Goal: Task Accomplishment & Management: Use online tool/utility

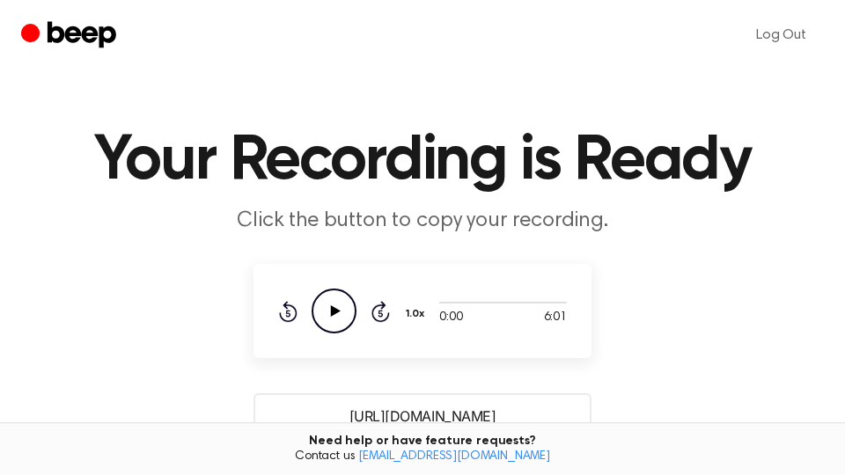
scroll to position [299, 0]
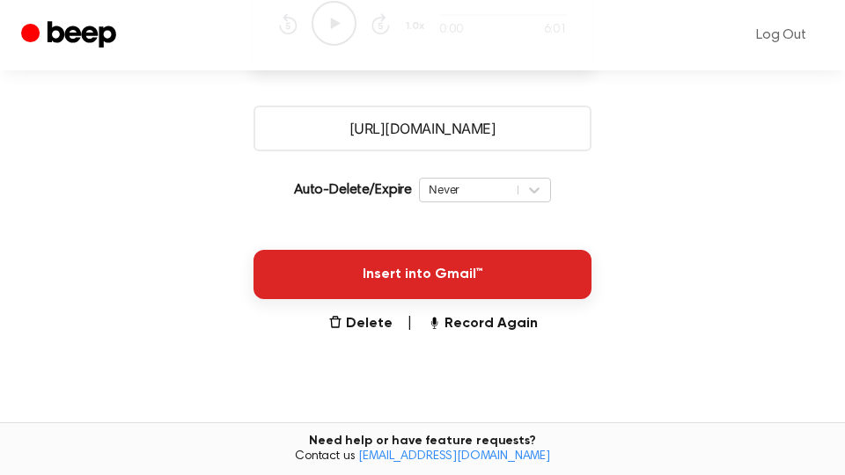
click at [471, 282] on button "Insert into Gmail™" at bounding box center [422, 274] width 338 height 49
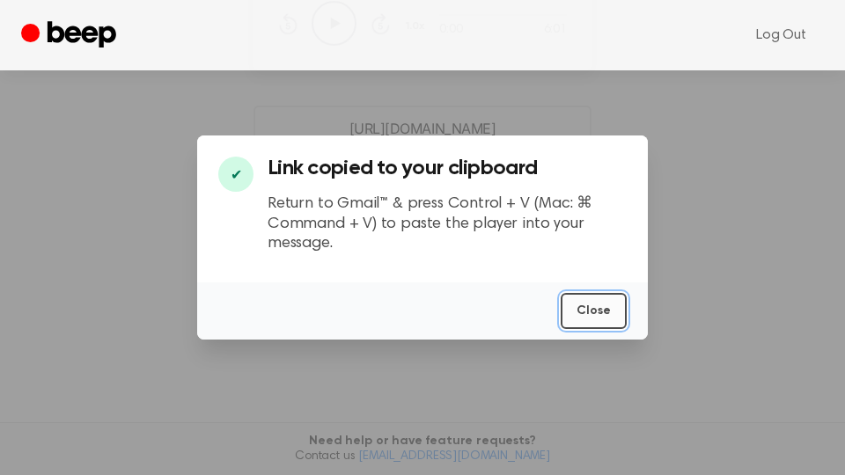
click at [620, 311] on button "Close" at bounding box center [594, 311] width 66 height 36
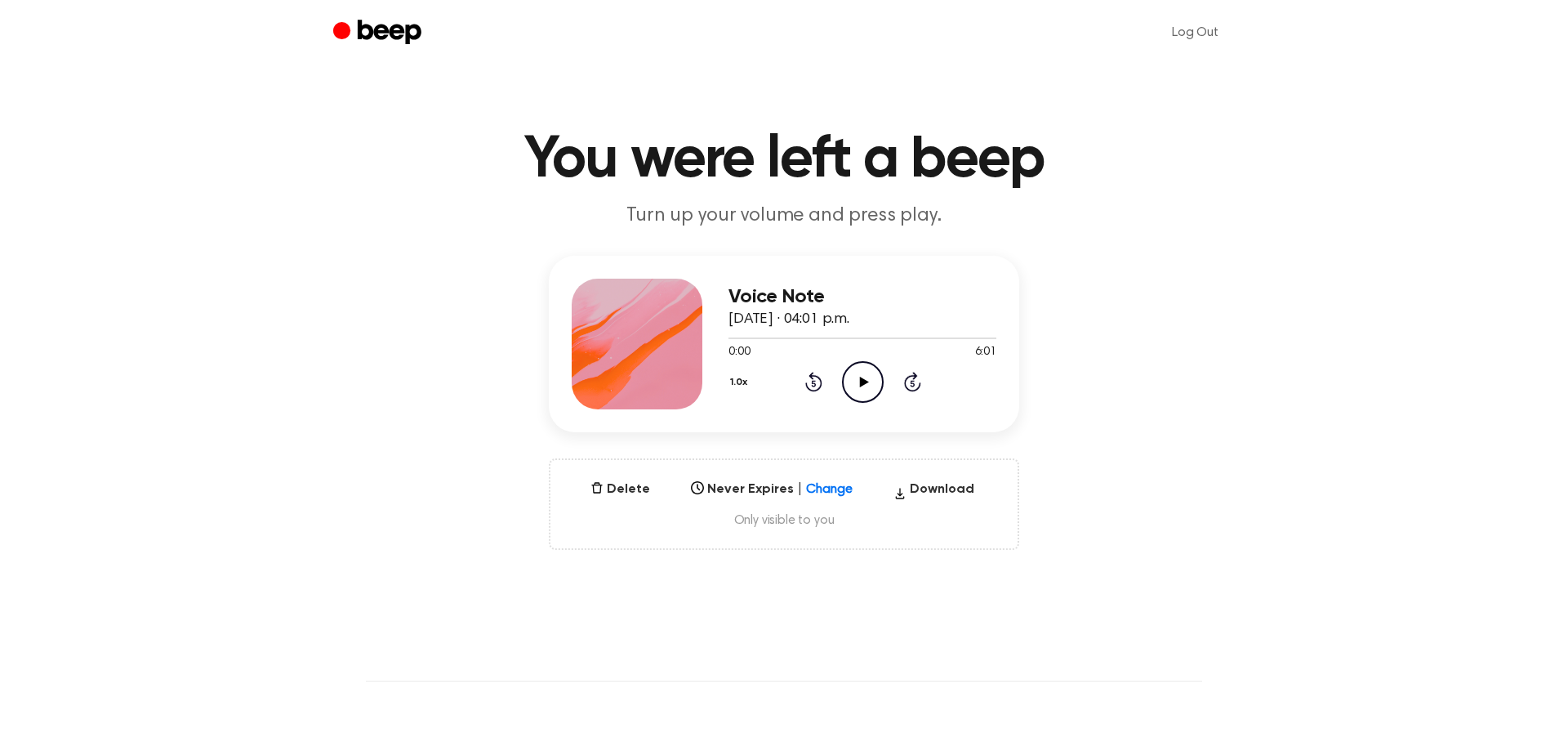
drag, startPoint x: 861, startPoint y: 378, endPoint x: 1003, endPoint y: 372, distance: 142.1
click at [861, 379] on icon at bounding box center [864, 382] width 9 height 10
click at [981, 336] on div at bounding box center [862, 337] width 268 height 13
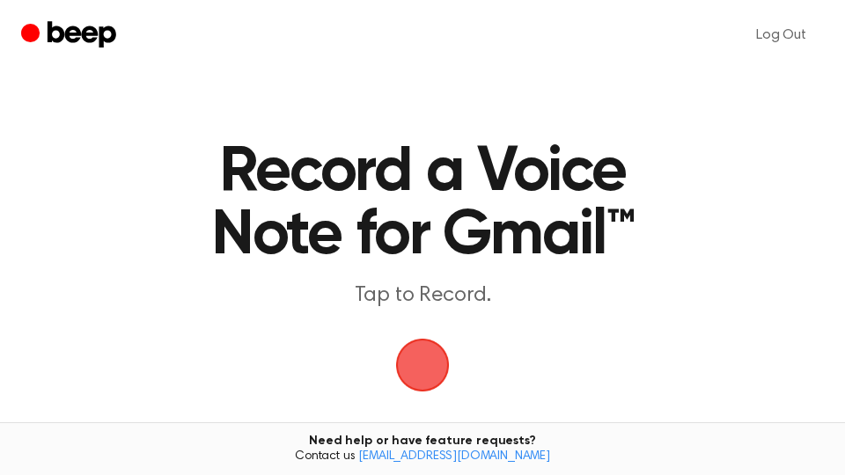
click at [421, 376] on span "button" at bounding box center [422, 365] width 49 height 49
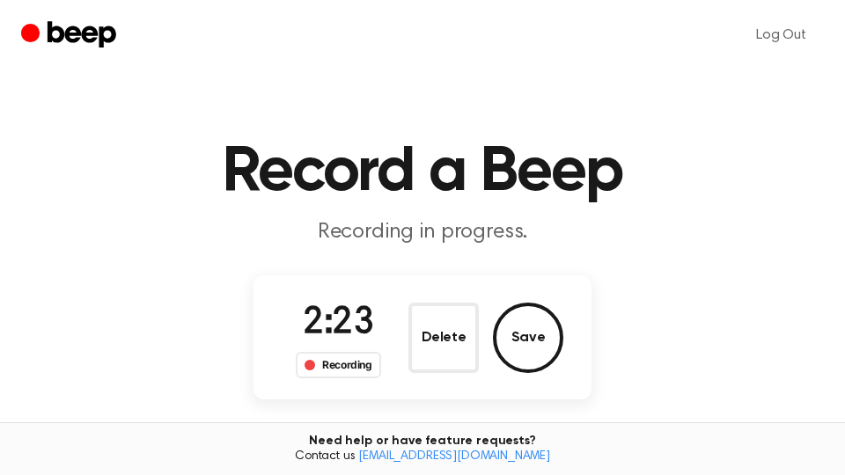
click at [552, 341] on button "Save" at bounding box center [528, 338] width 70 height 70
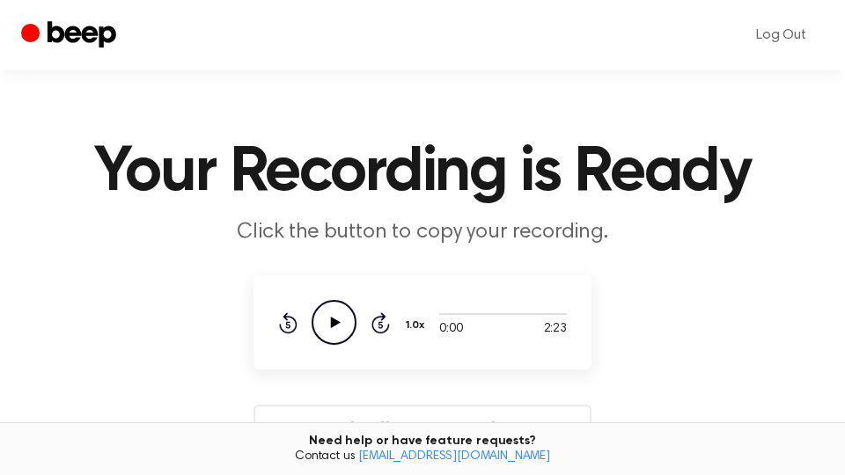
scroll to position [299, 0]
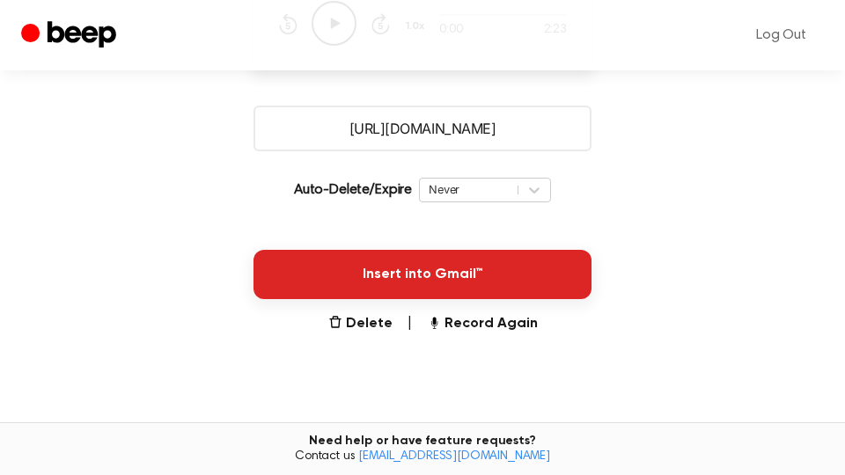
click at [551, 285] on button "Insert into Gmail™" at bounding box center [422, 274] width 338 height 49
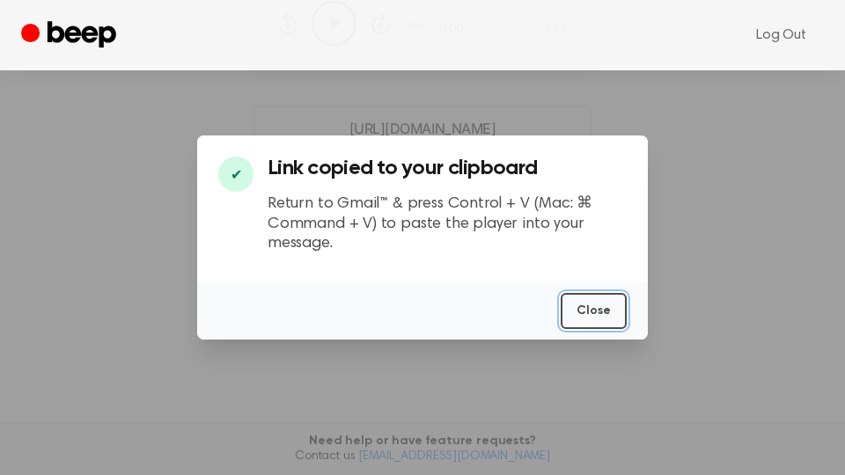
click at [600, 319] on button "Close" at bounding box center [594, 311] width 66 height 36
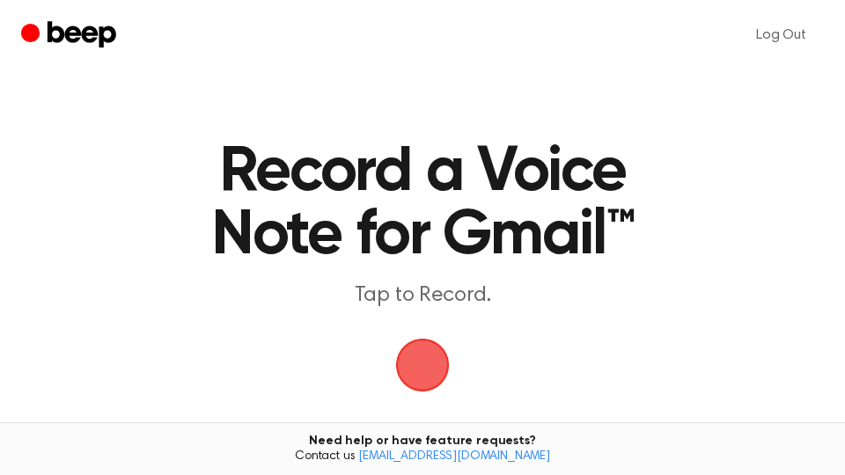
click at [423, 360] on span "button" at bounding box center [422, 365] width 49 height 49
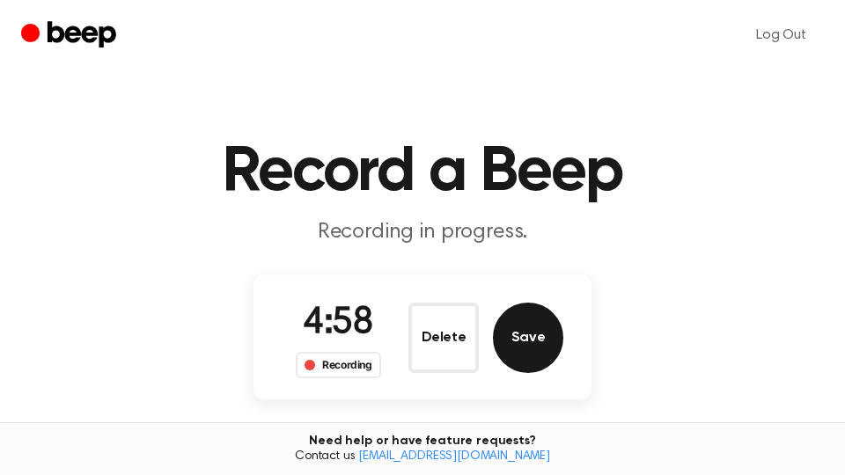
click at [532, 337] on button "Save" at bounding box center [528, 338] width 70 height 70
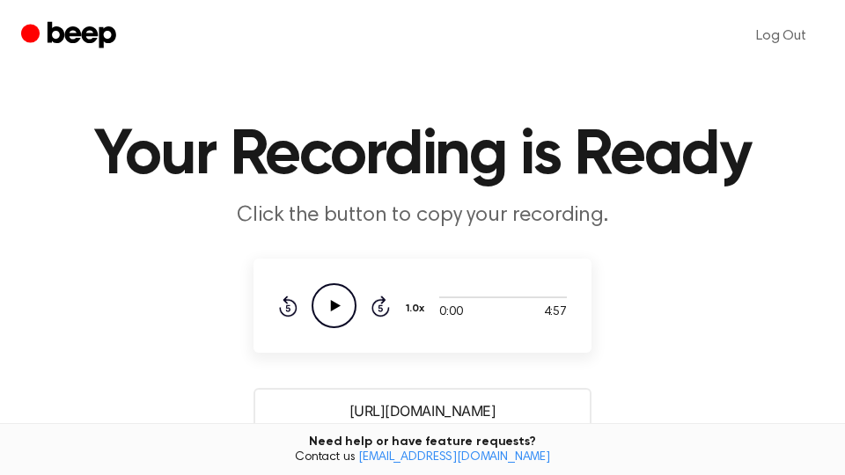
scroll to position [299, 0]
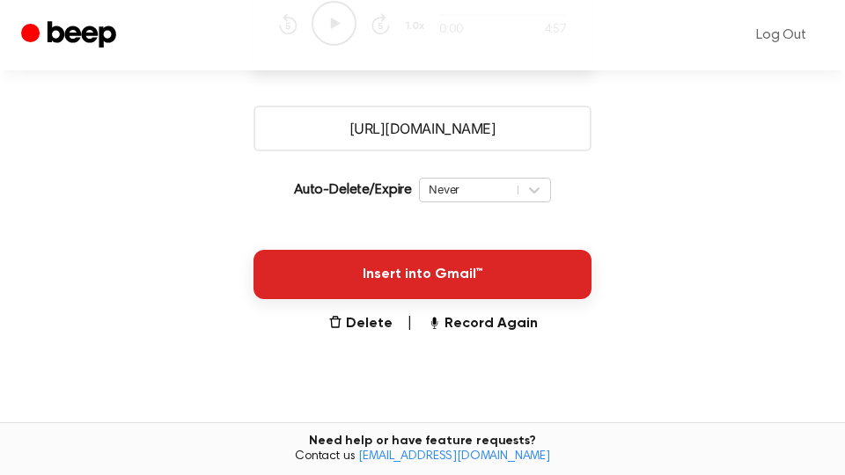
click at [516, 277] on button "Insert into Gmail™" at bounding box center [422, 274] width 338 height 49
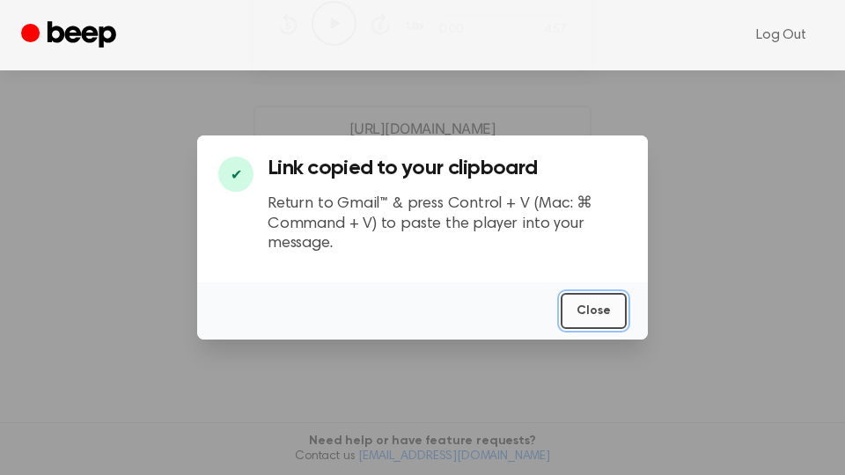
click at [595, 311] on button "Close" at bounding box center [594, 311] width 66 height 36
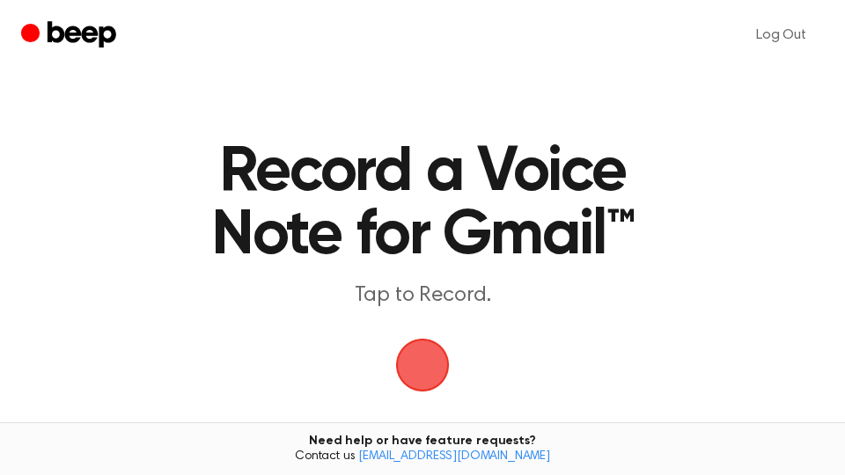
click at [409, 360] on span "button" at bounding box center [422, 365] width 68 height 68
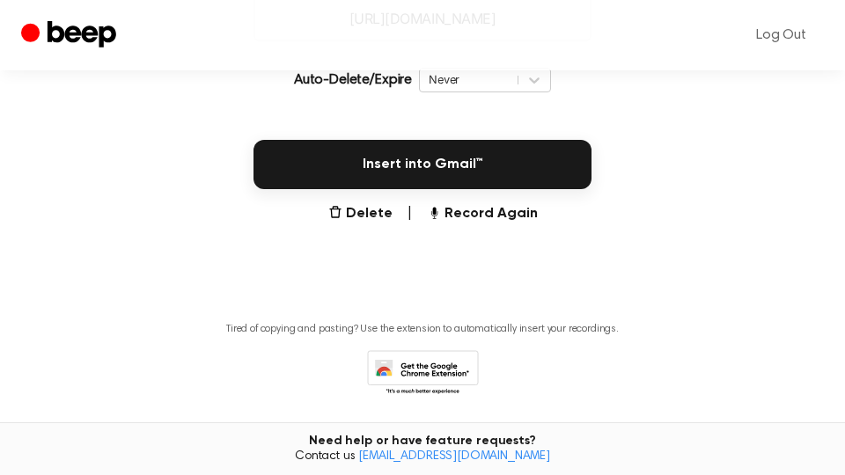
scroll to position [466, 0]
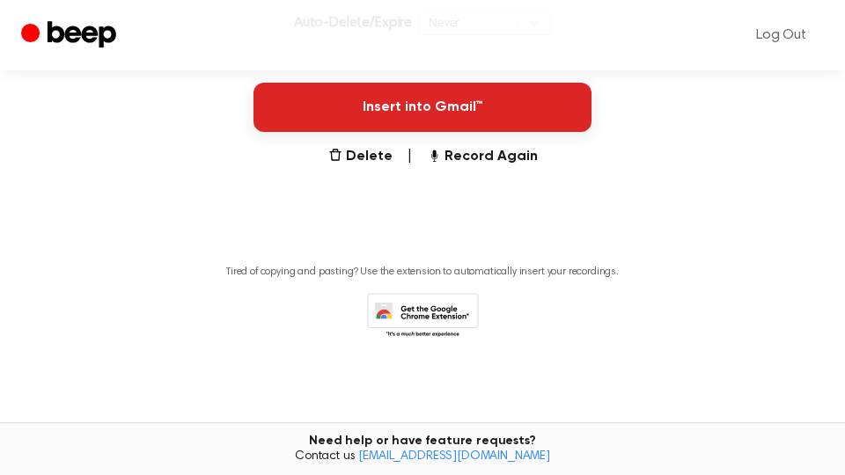
click at [474, 119] on button "Insert into Gmail™" at bounding box center [422, 107] width 338 height 49
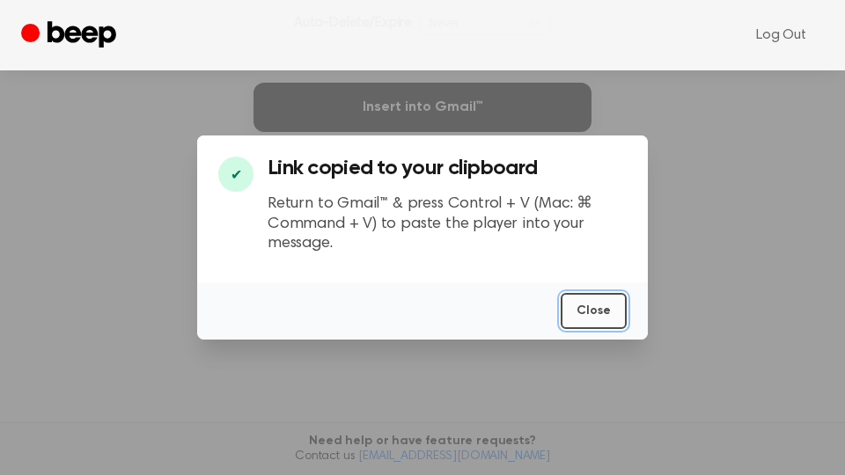
click at [610, 312] on button "Close" at bounding box center [594, 311] width 66 height 36
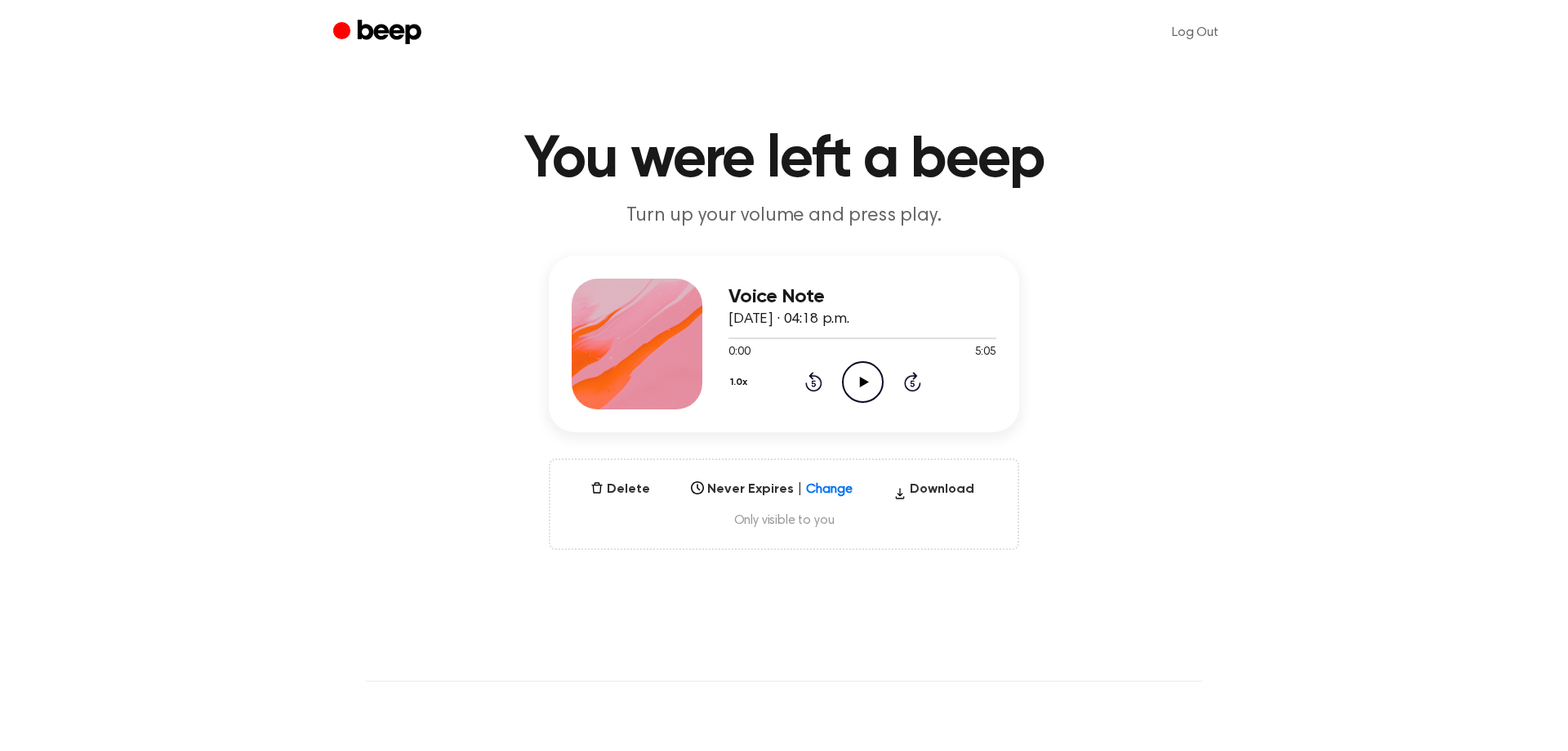
click at [861, 378] on icon at bounding box center [864, 382] width 9 height 10
click at [987, 337] on div at bounding box center [862, 338] width 268 height 2
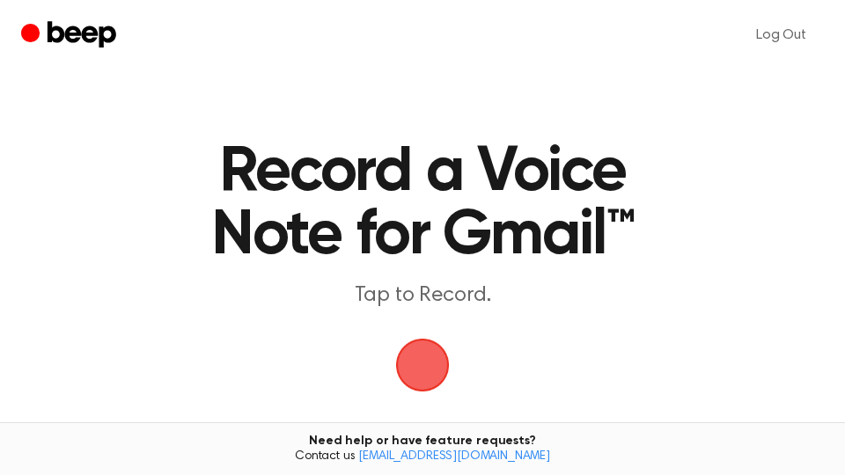
drag, startPoint x: 436, startPoint y: 377, endPoint x: 595, endPoint y: 5, distance: 404.1
click at [435, 377] on span "button" at bounding box center [422, 365] width 49 height 49
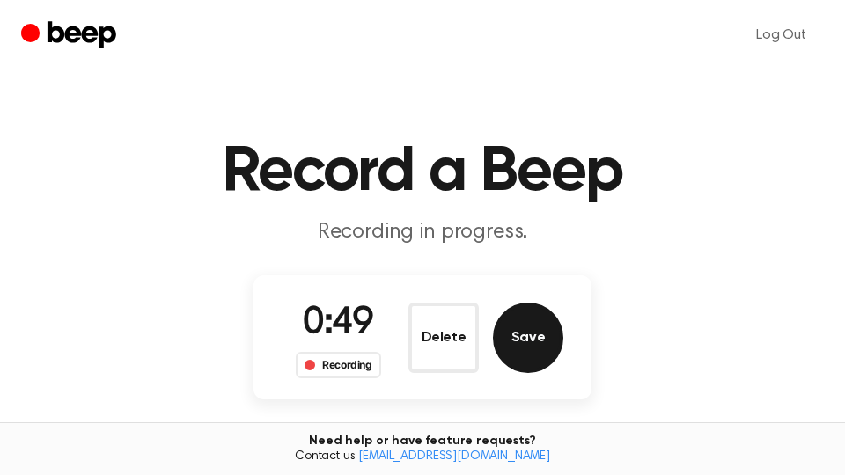
click at [532, 348] on button "Save" at bounding box center [528, 338] width 70 height 70
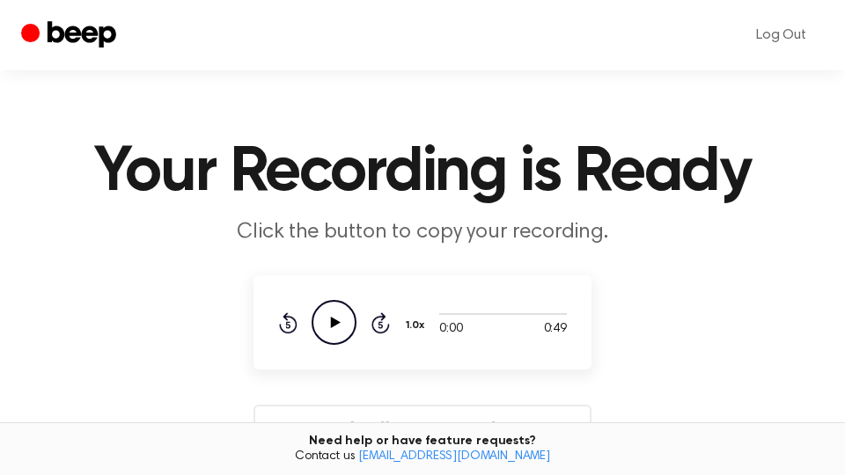
scroll to position [299, 0]
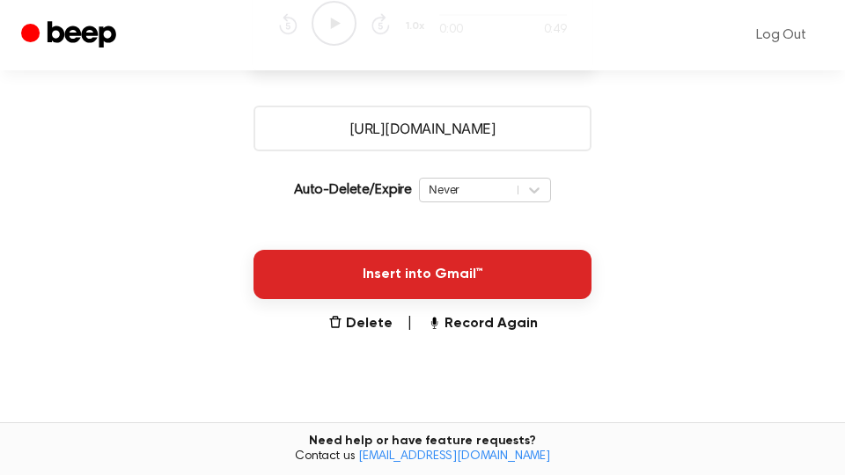
click at [536, 268] on button "Insert into Gmail™" at bounding box center [422, 274] width 338 height 49
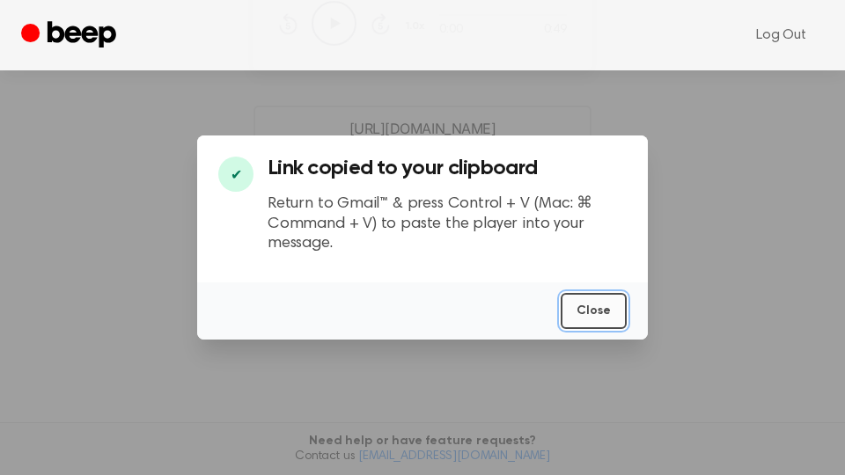
drag, startPoint x: 609, startPoint y: 312, endPoint x: 337, endPoint y: 320, distance: 272.1
click at [609, 310] on button "Close" at bounding box center [594, 311] width 66 height 36
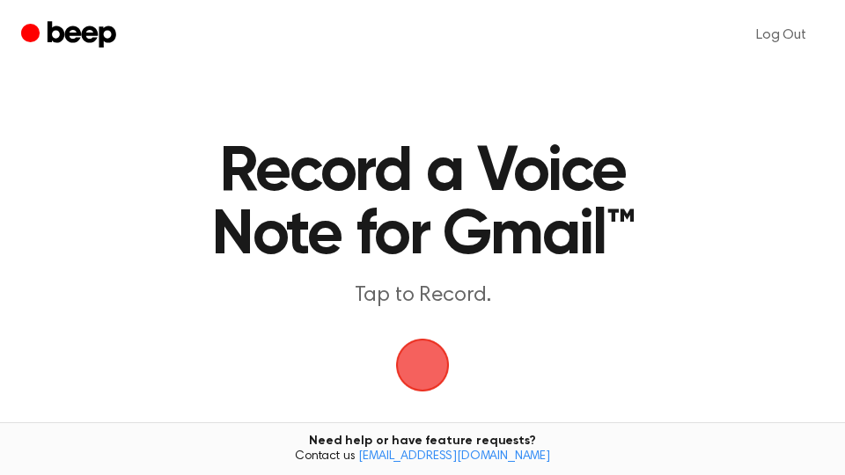
click at [427, 362] on span "button" at bounding box center [422, 365] width 49 height 49
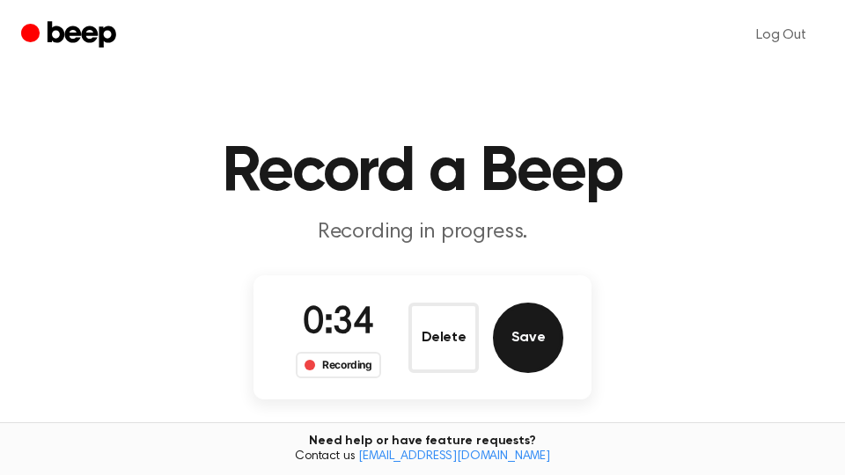
click at [554, 342] on button "Save" at bounding box center [528, 338] width 70 height 70
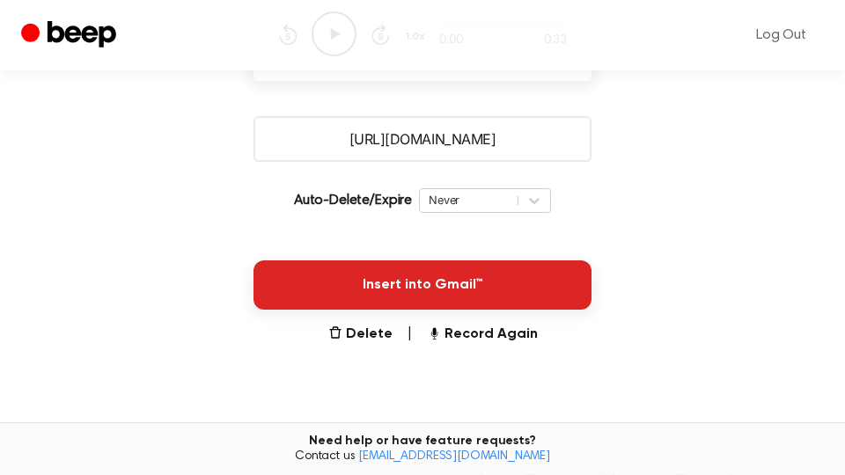
scroll to position [299, 0]
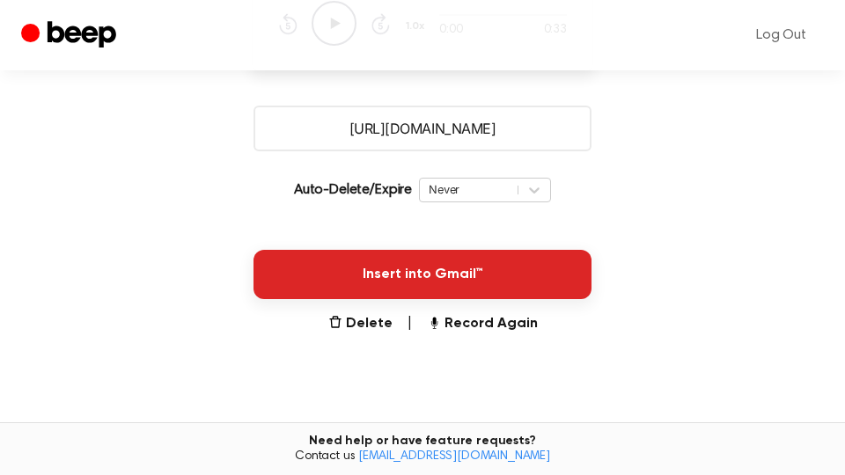
click at [522, 268] on button "Insert into Gmail™" at bounding box center [422, 274] width 338 height 49
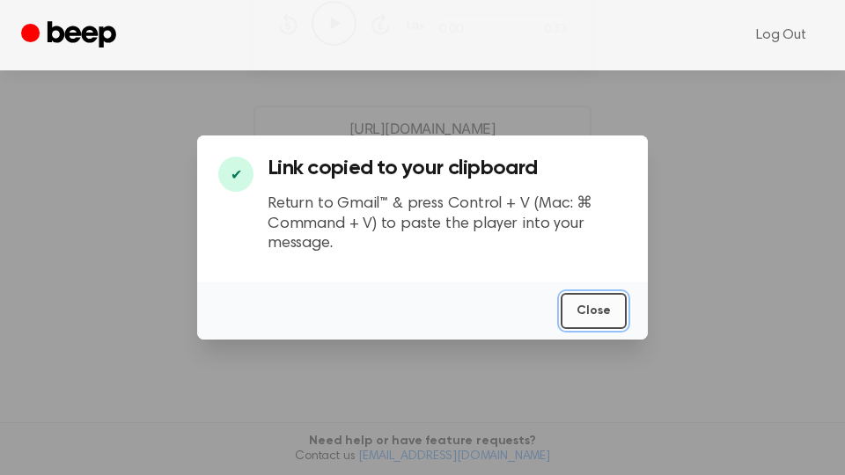
click at [598, 314] on button "Close" at bounding box center [594, 311] width 66 height 36
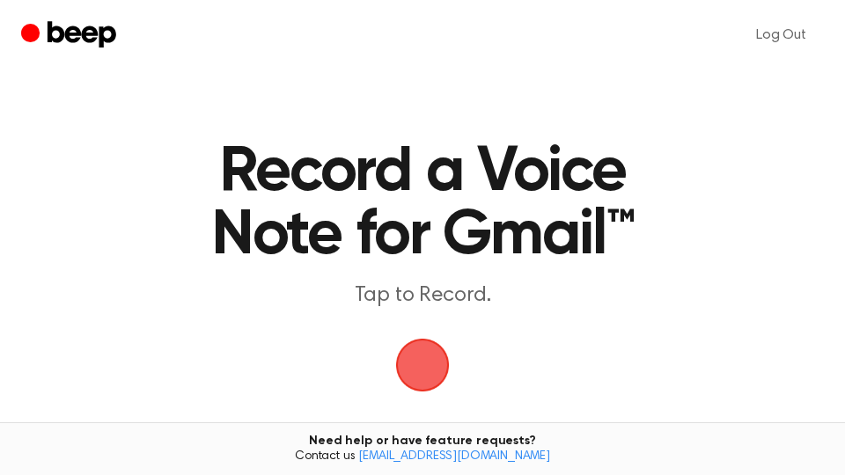
click at [428, 378] on span "button" at bounding box center [421, 364] width 87 height 87
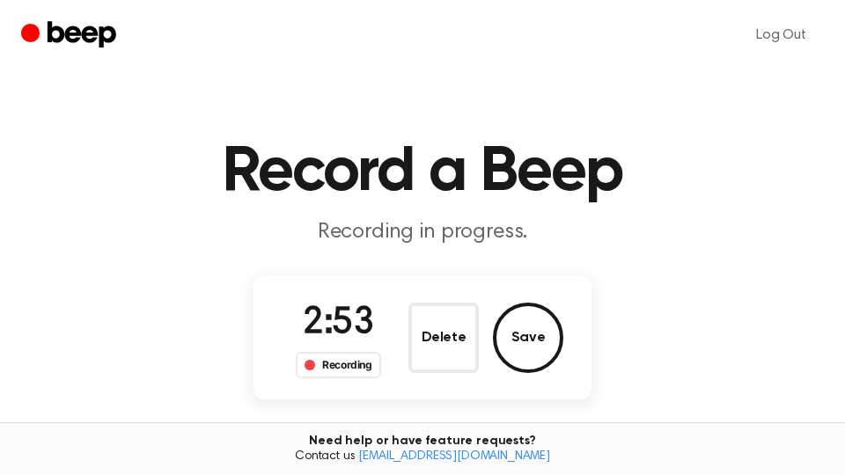
click at [529, 337] on button "Save" at bounding box center [528, 338] width 70 height 70
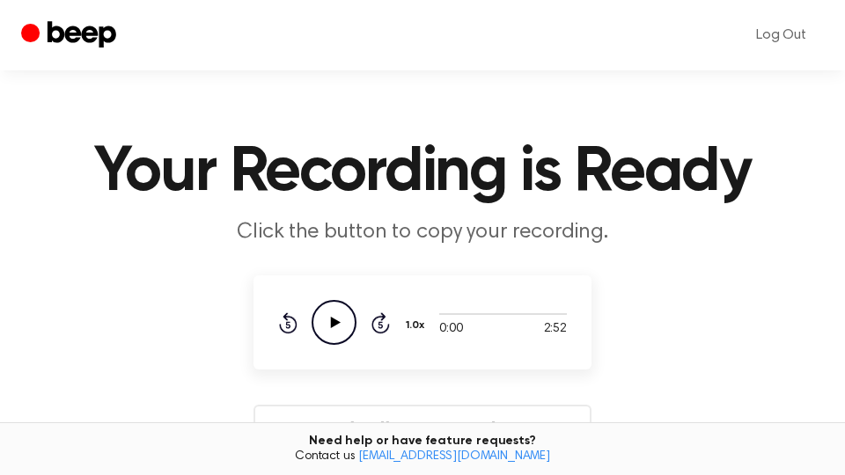
scroll to position [299, 0]
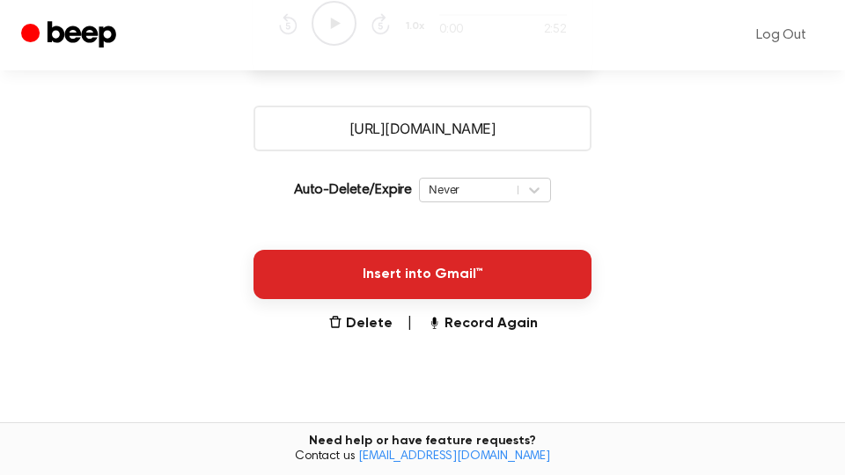
click at [510, 274] on button "Insert into Gmail™" at bounding box center [422, 274] width 338 height 49
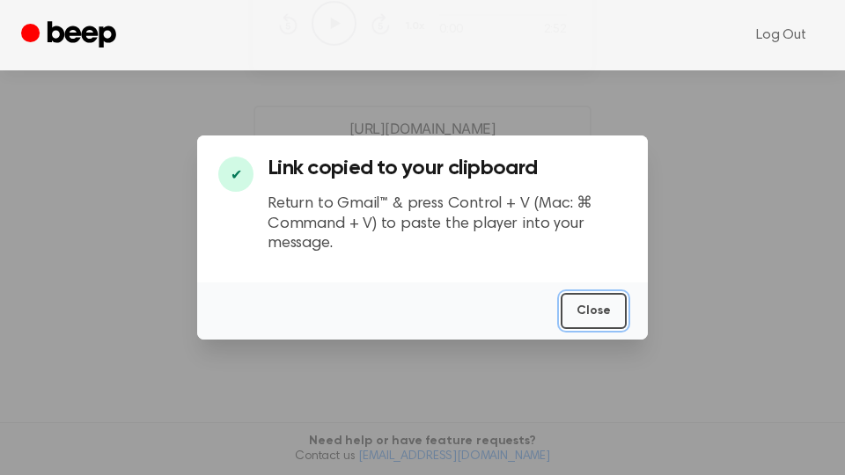
drag, startPoint x: 592, startPoint y: 306, endPoint x: 550, endPoint y: 319, distance: 44.0
click at [593, 306] on button "Close" at bounding box center [594, 311] width 66 height 36
